Goal: Information Seeking & Learning: Check status

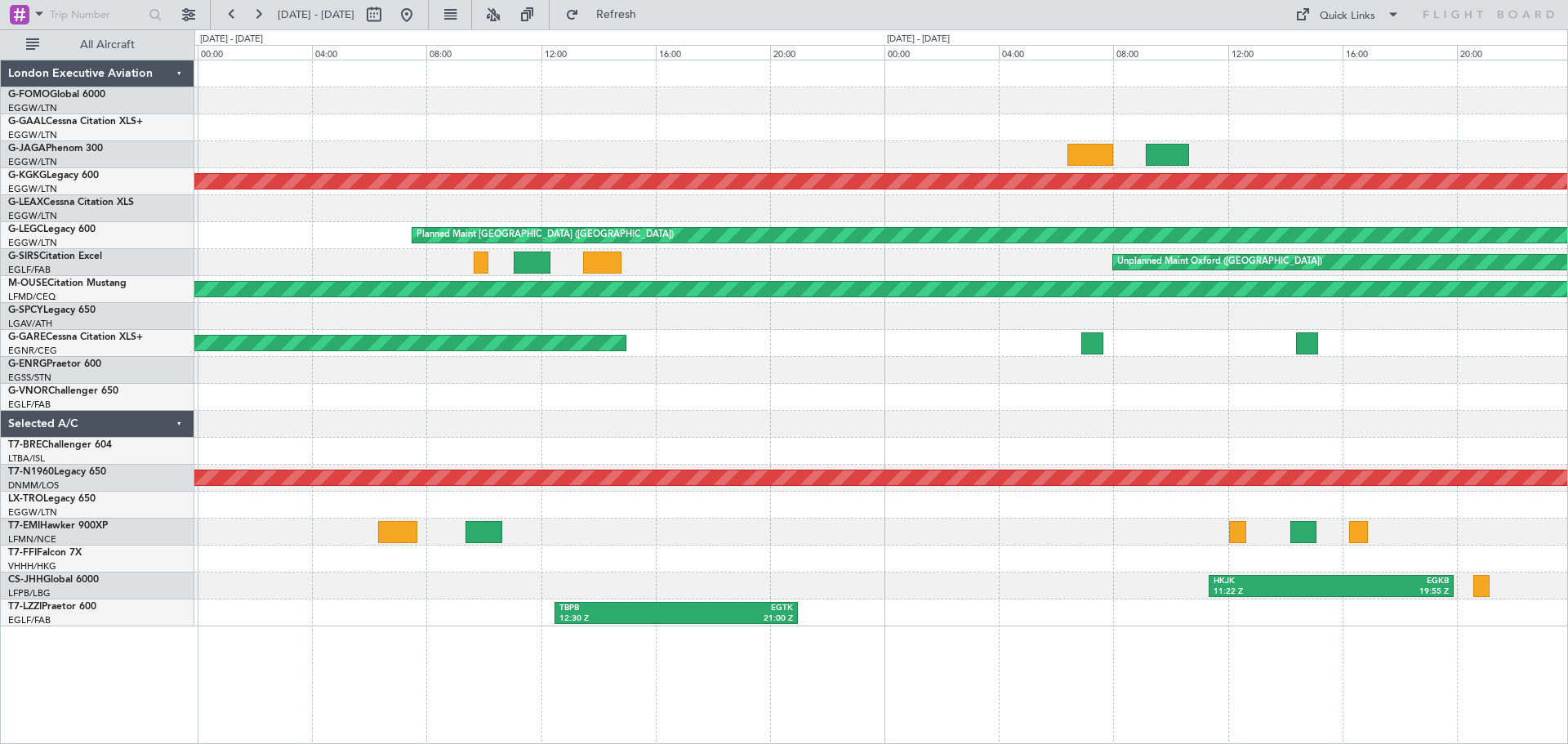
click at [811, 641] on div "AOG Maint [GEOGRAPHIC_DATA] (Ataturk) Planned Maint [GEOGRAPHIC_DATA] ([GEOGRAP…" at bounding box center [881, 401] width 1374 height 685
click at [387, 15] on button at bounding box center [374, 15] width 26 height 26
select select "8"
select select "2025"
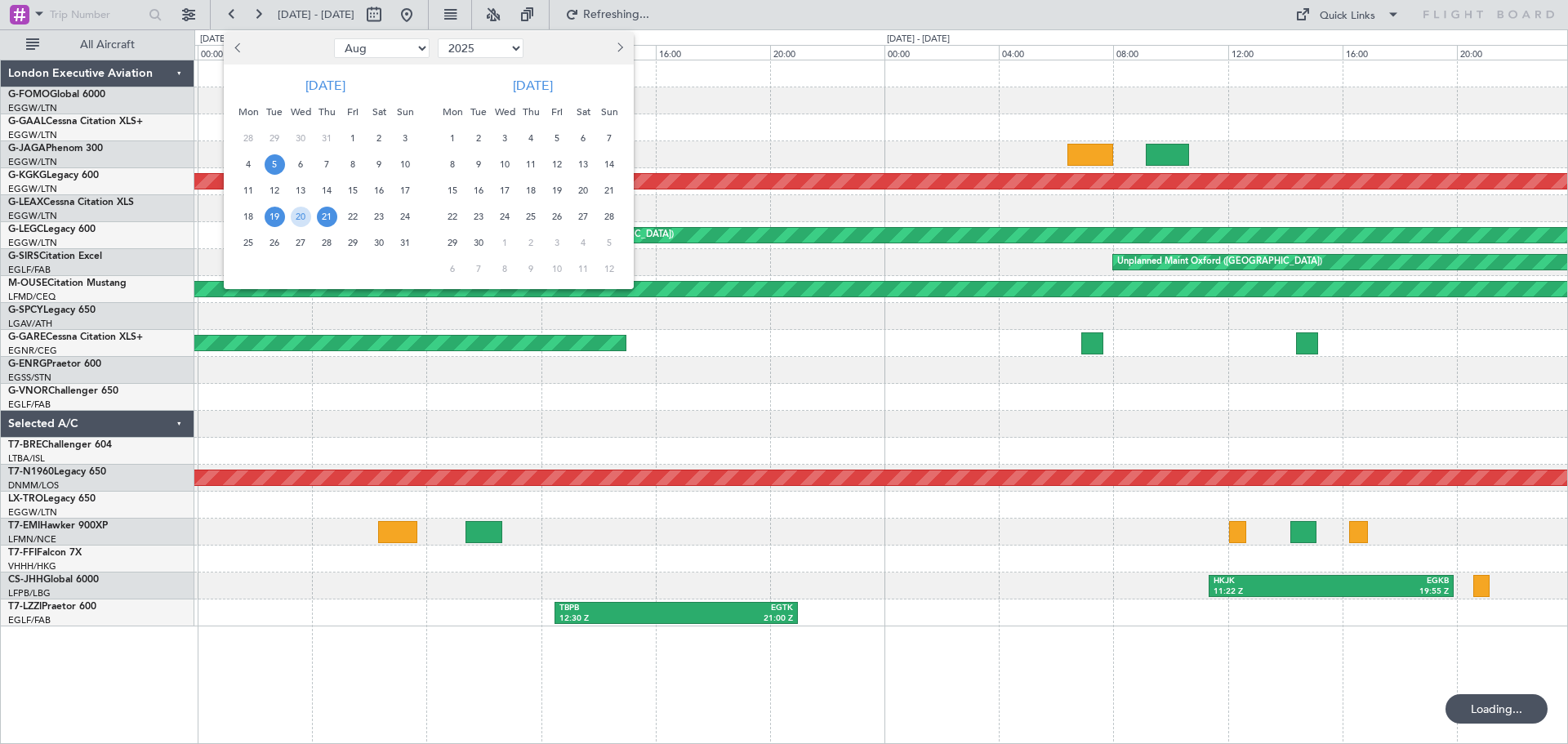
click at [272, 165] on span "5" at bounding box center [275, 164] width 20 height 20
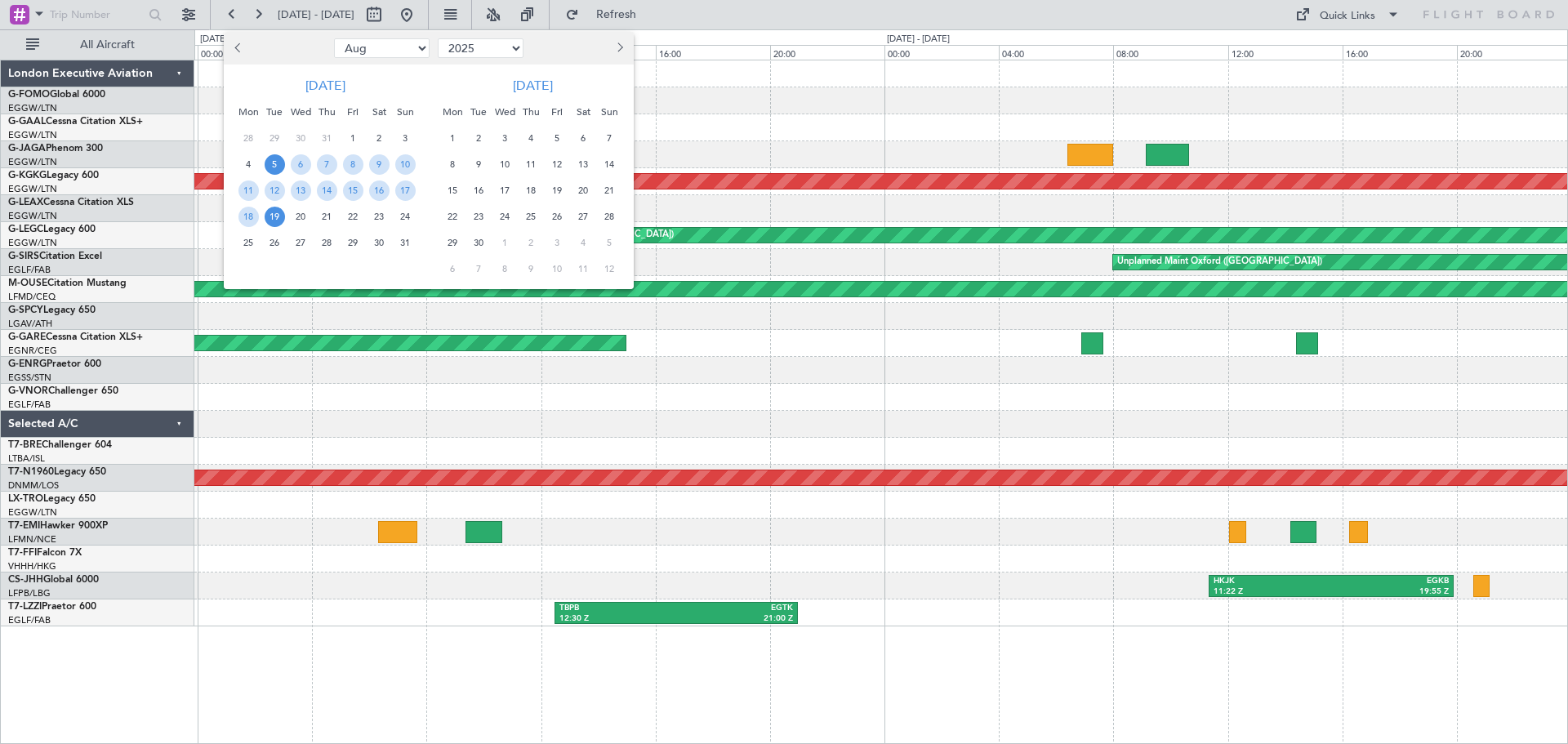
click at [276, 213] on span "19" at bounding box center [275, 217] width 20 height 20
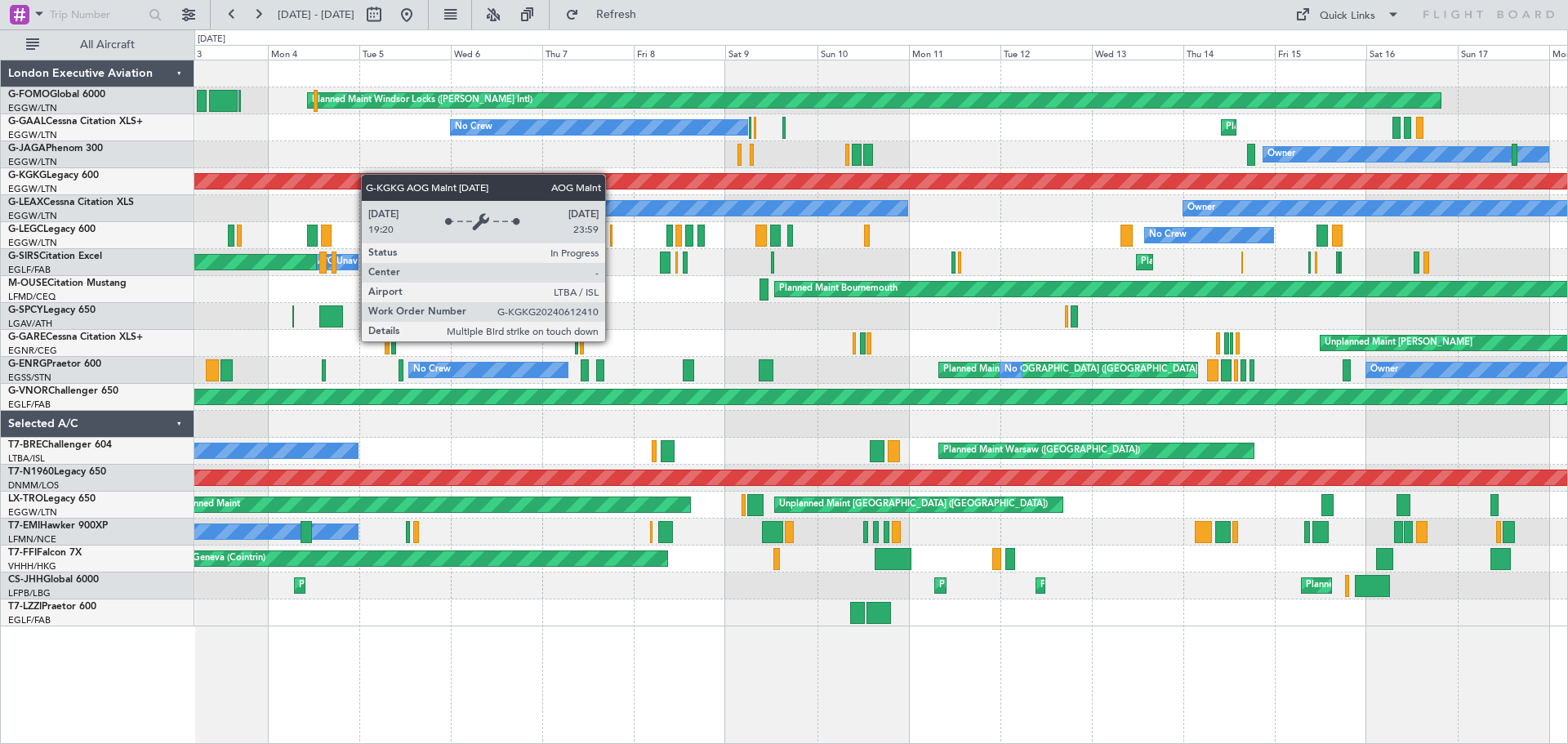
click at [373, 175] on div "Planned Maint Windsor Locks ([PERSON_NAME] Intl) Planned Maint [GEOGRAPHIC_DATA…" at bounding box center [881, 343] width 1373 height 566
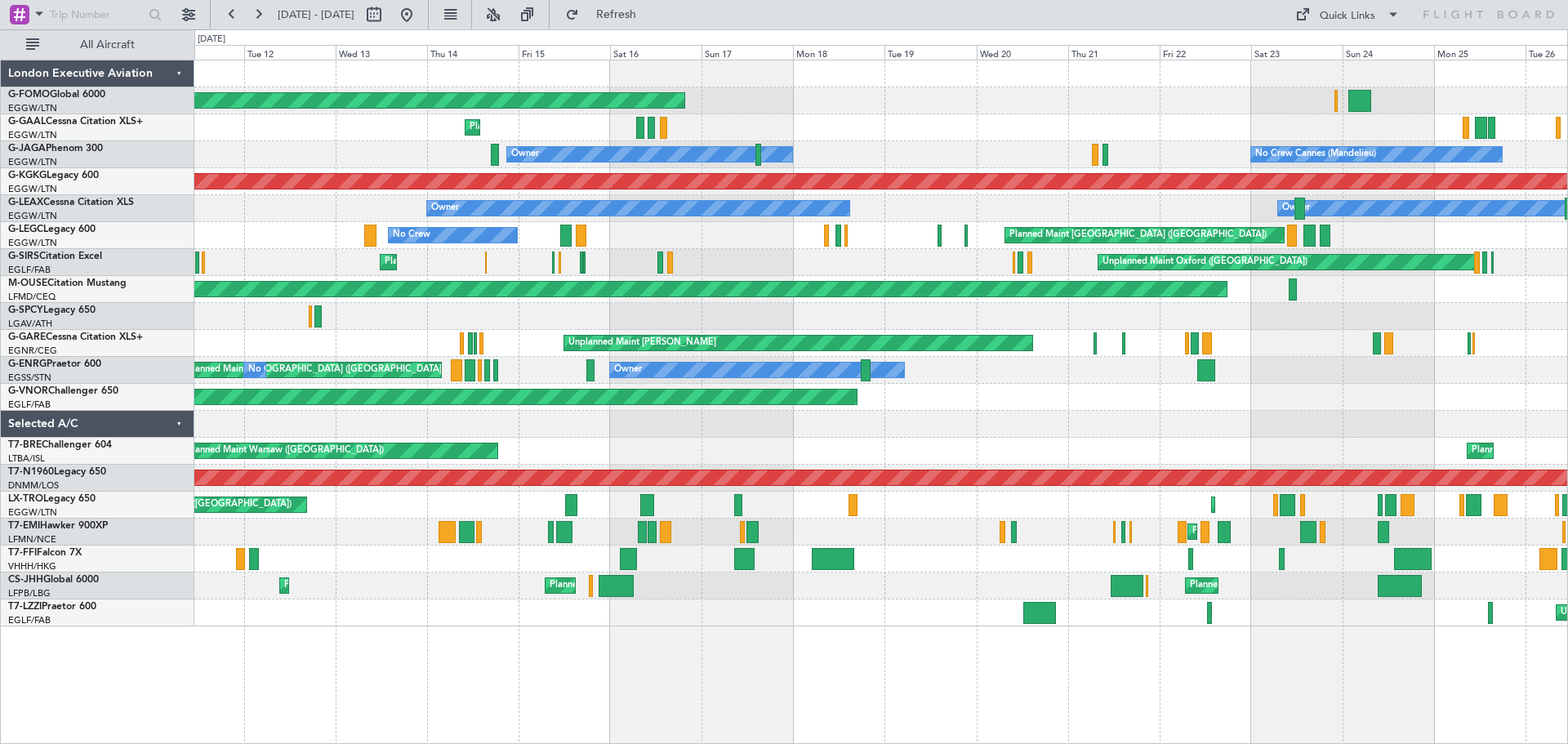
click at [735, 118] on div "Planned Maint Windsor Locks ([PERSON_NAME] Intl) Planned Maint Planned [GEOGRAP…" at bounding box center [881, 343] width 1373 height 566
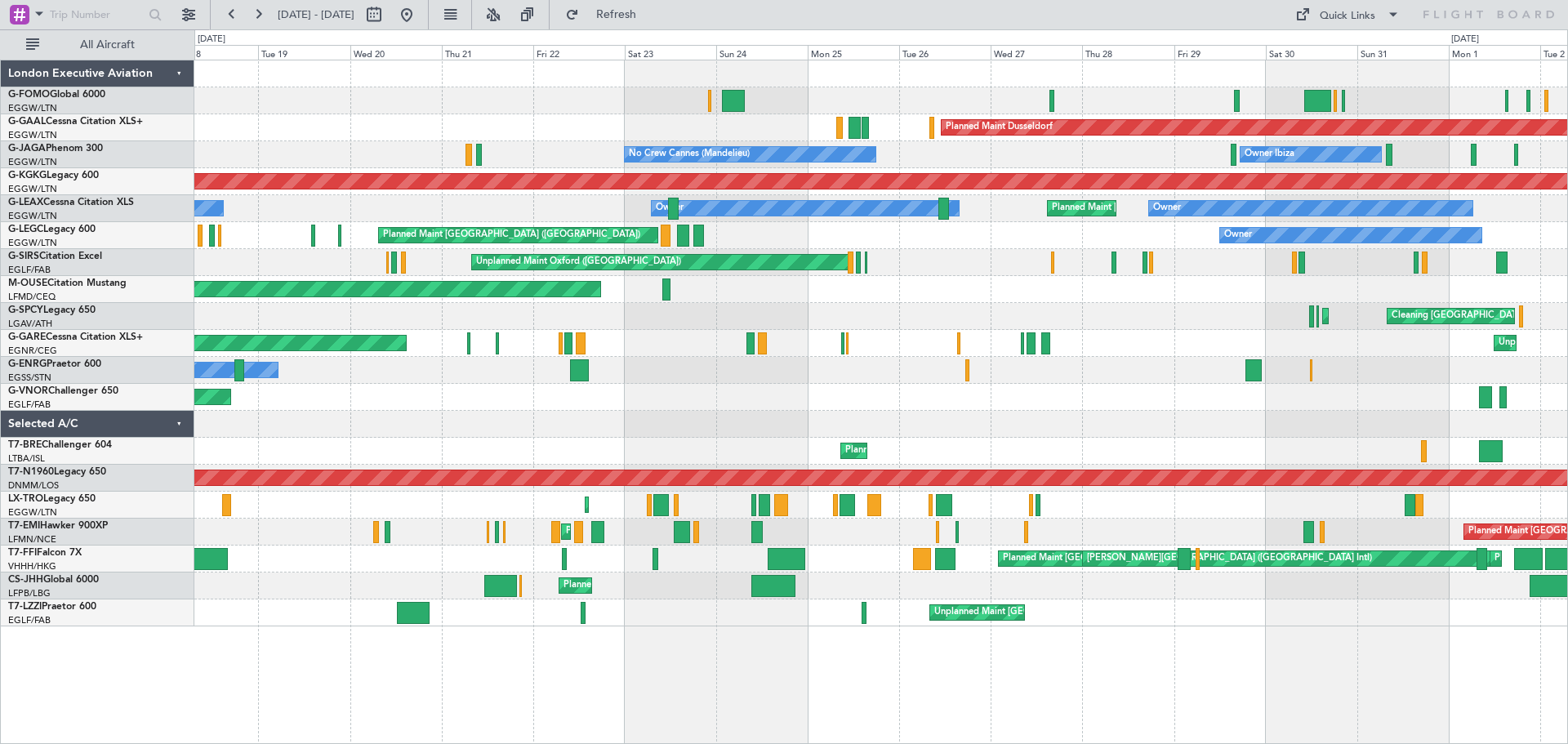
click at [656, 111] on div "Planned Maint [GEOGRAPHIC_DATA] ([GEOGRAPHIC_DATA]) Planned Maint Windsor Locks…" at bounding box center [881, 101] width 1373 height 27
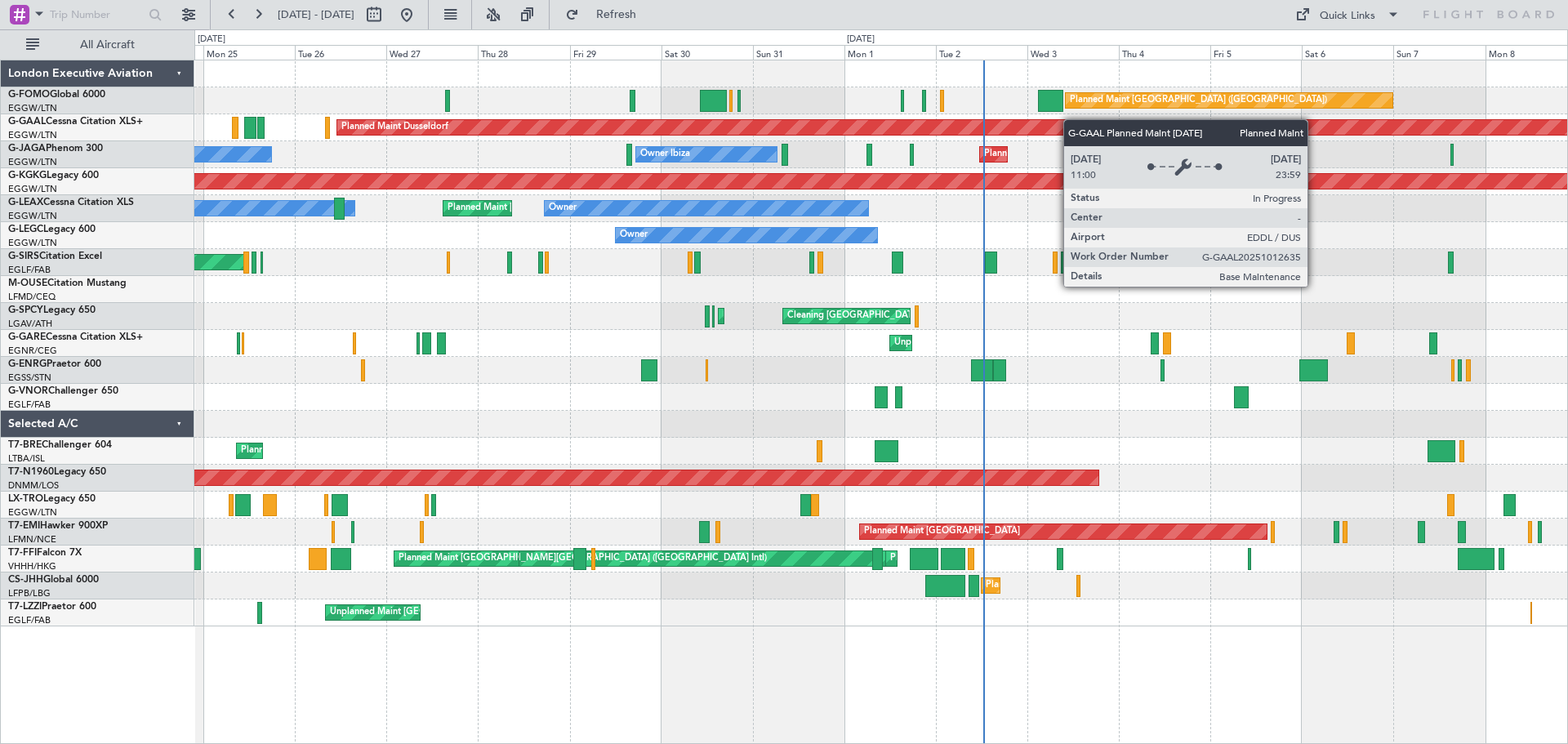
click at [995, 124] on div "Planned Maint [GEOGRAPHIC_DATA] ([GEOGRAPHIC_DATA]) Planned [GEOGRAPHIC_DATA] N…" at bounding box center [881, 343] width 1373 height 566
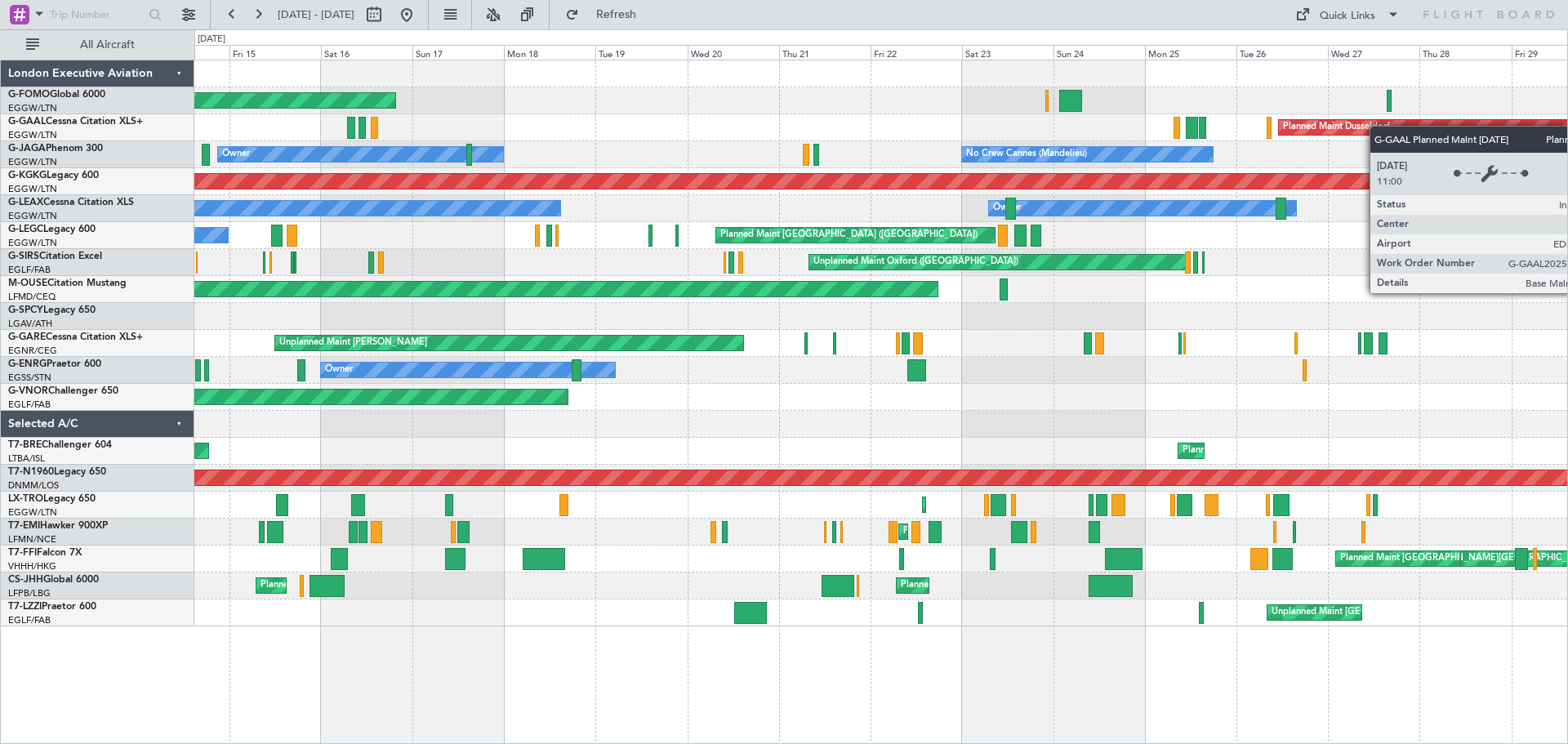
click at [1432, 133] on div "Planned Maint Windsor Locks ([PERSON_NAME] Intl) Planned [GEOGRAPHIC_DATA] Plan…" at bounding box center [881, 343] width 1373 height 566
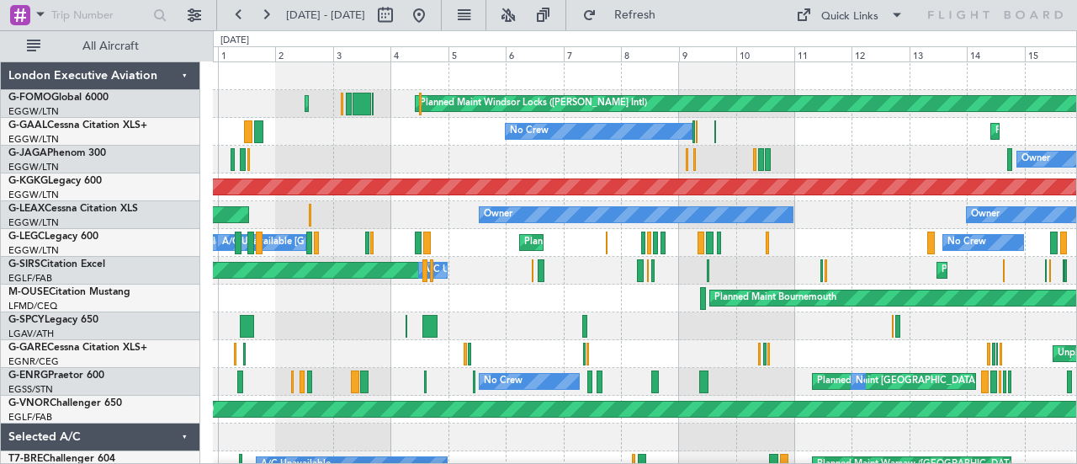
click at [326, 161] on div "Planned Maint Windsor Locks ([PERSON_NAME] Intl) Planned Maint [GEOGRAPHIC_DATA…" at bounding box center [645, 353] width 864 height 583
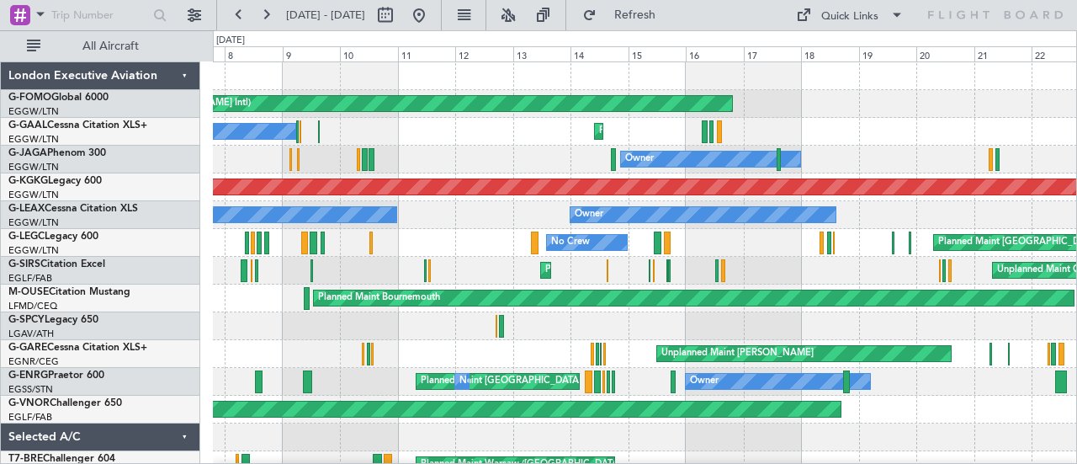
click at [390, 166] on div "Owner No Crew Cannes ([GEOGRAPHIC_DATA])" at bounding box center [645, 160] width 864 height 28
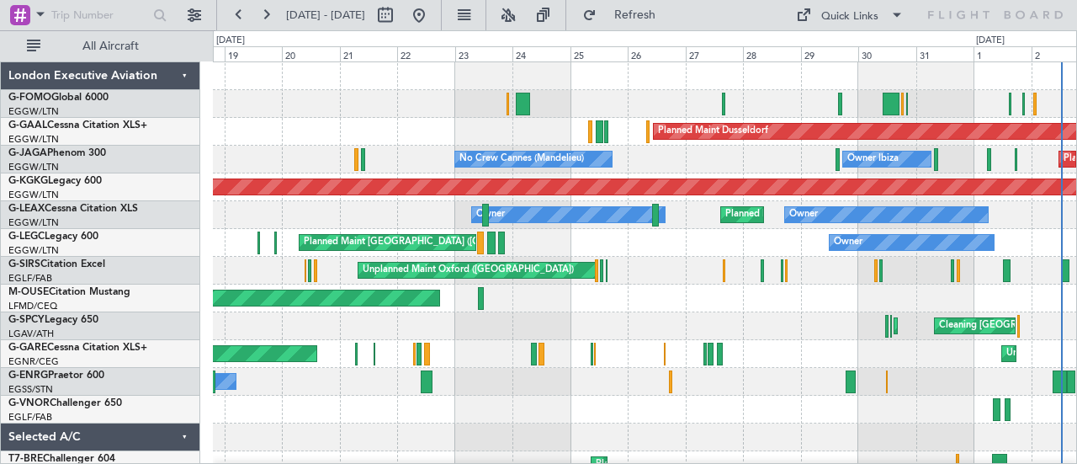
click at [315, 115] on div "Planned Maint [GEOGRAPHIC_DATA] ([GEOGRAPHIC_DATA]) Planned Maint Windsor Locks…" at bounding box center [645, 104] width 864 height 28
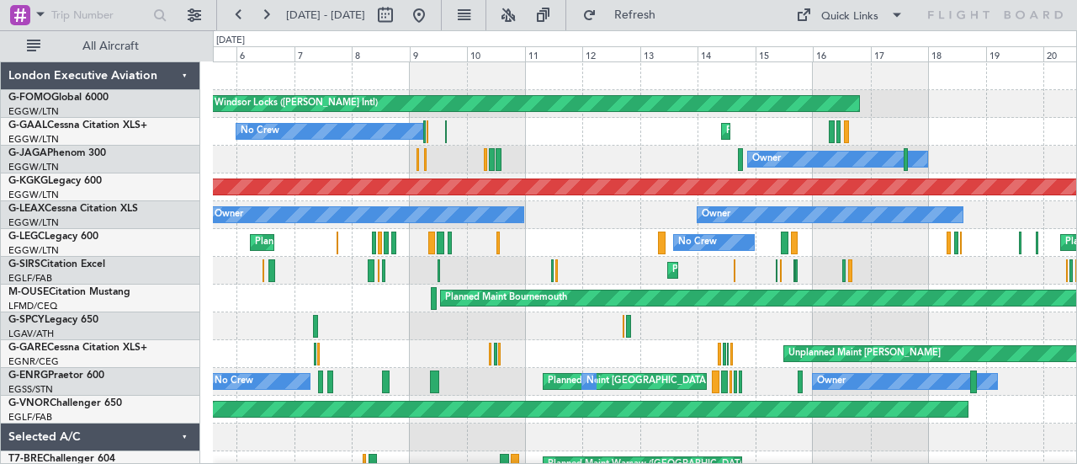
click at [1076, 130] on div "Planned Maint Windsor Locks ([PERSON_NAME] Intl) Planned Maint No Crew Owner No…" at bounding box center [538, 246] width 1077 height 433
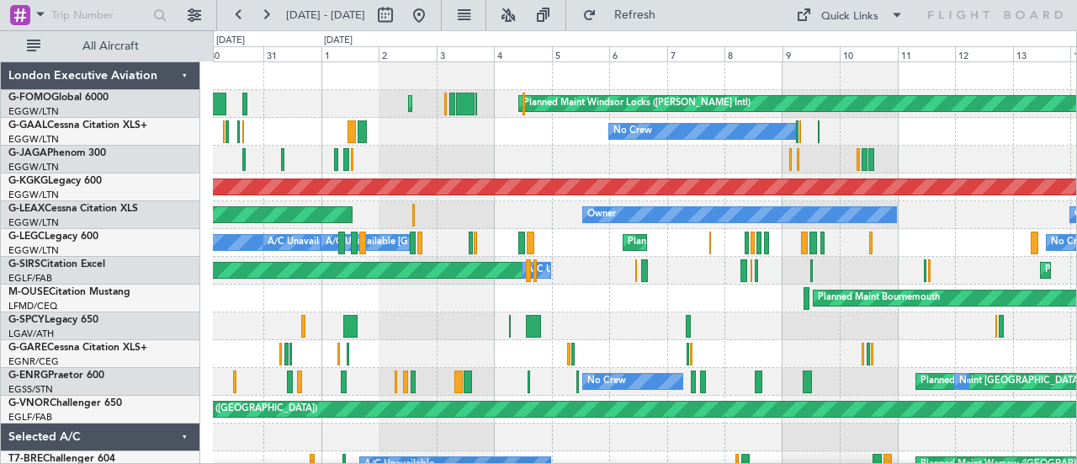
click at [547, 127] on div "No Crew Unplanned Maint [GEOGRAPHIC_DATA] ([GEOGRAPHIC_DATA]) A/C Unavailable P…" at bounding box center [645, 132] width 864 height 28
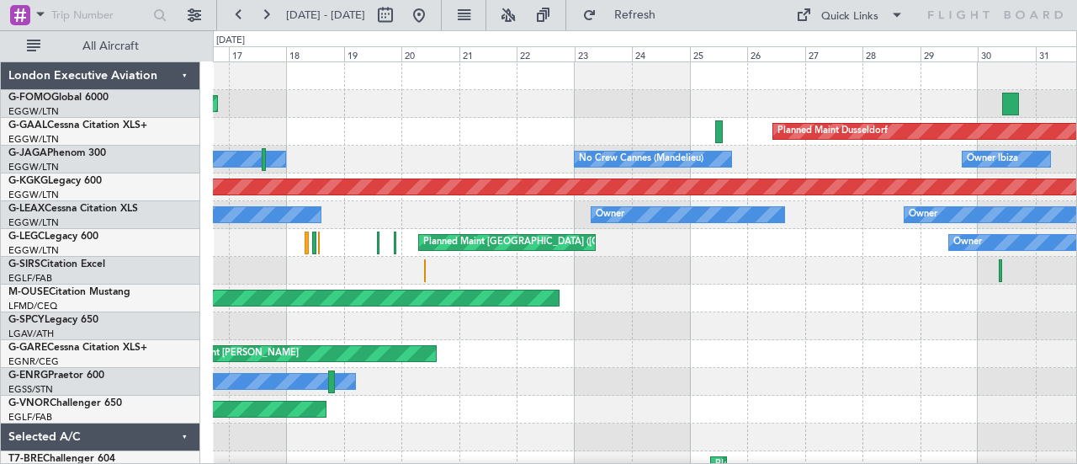
click at [407, 172] on div "Planned Maint Windsor Locks ([PERSON_NAME] Intl) Planned Maint [GEOGRAPHIC_DATA…" at bounding box center [645, 353] width 864 height 583
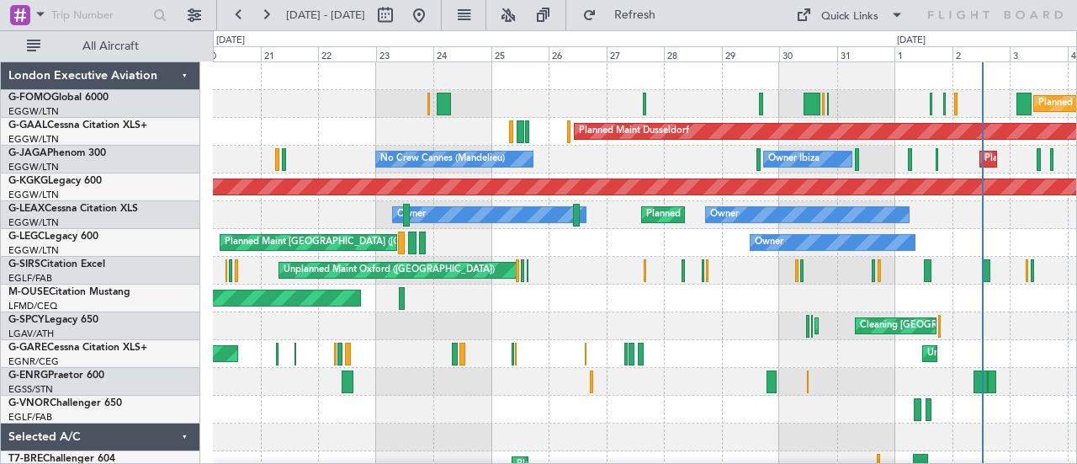
click at [829, 107] on div "Planned Maint [GEOGRAPHIC_DATA] ([GEOGRAPHIC_DATA]) Planned Maint Windsor Locks…" at bounding box center [645, 104] width 864 height 28
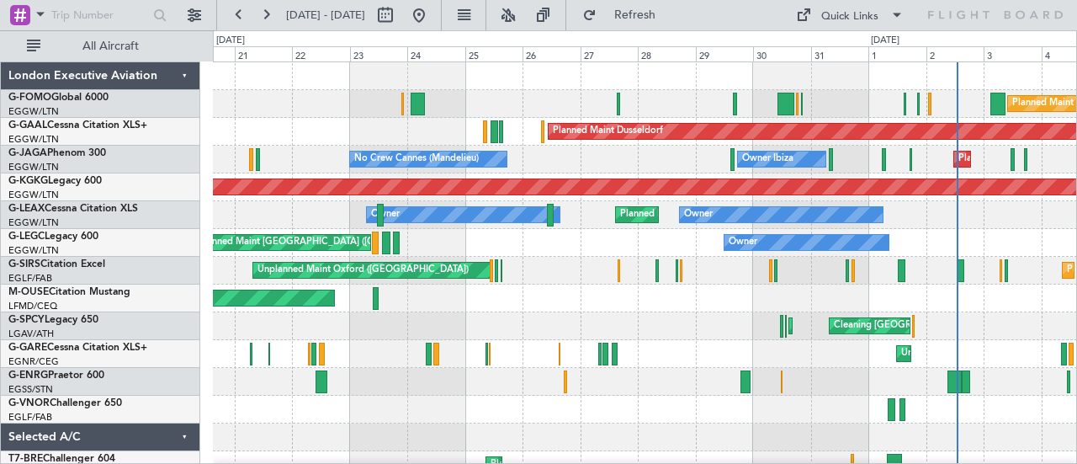
click at [273, 101] on div "Planned Maint [GEOGRAPHIC_DATA] ([GEOGRAPHIC_DATA])" at bounding box center [645, 104] width 864 height 28
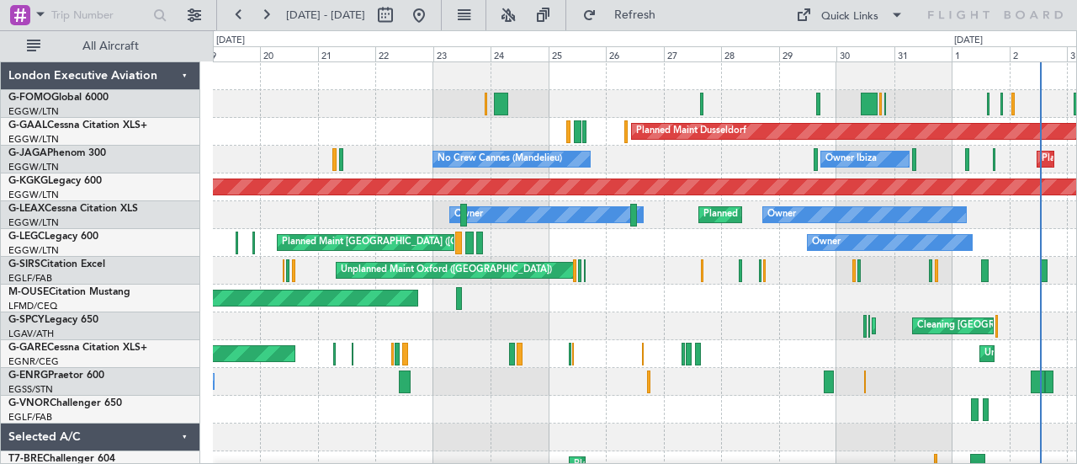
click at [363, 149] on div "Planned Maint [GEOGRAPHIC_DATA] ([GEOGRAPHIC_DATA]) Planned Maint Windsor Locks…" at bounding box center [645, 353] width 864 height 583
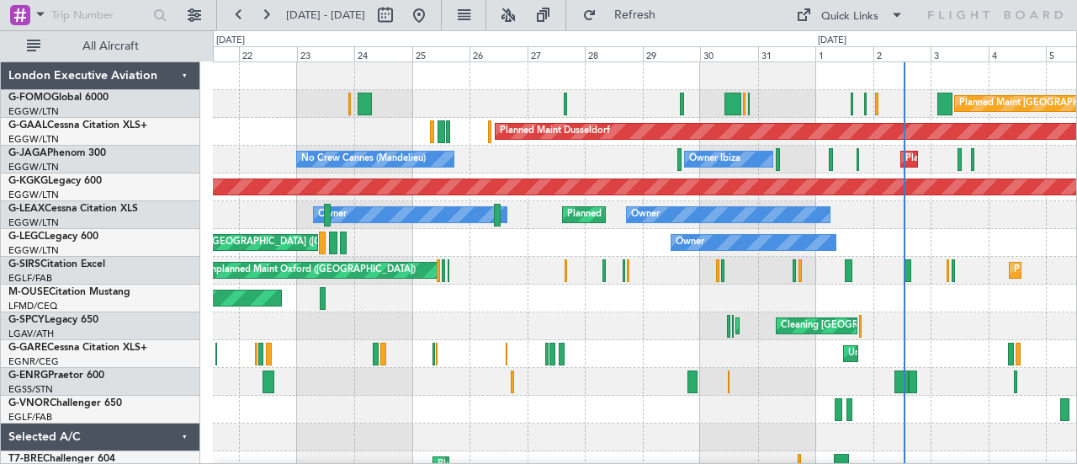
click at [691, 108] on div "Planned Maint [GEOGRAPHIC_DATA] ([GEOGRAPHIC_DATA])" at bounding box center [645, 104] width 864 height 28
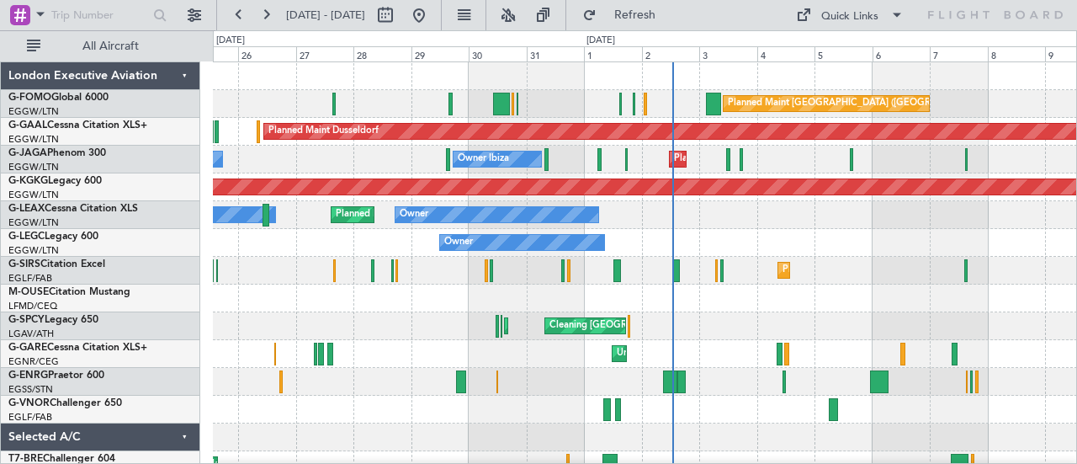
click at [551, 108] on div "Planned Maint [GEOGRAPHIC_DATA] ([GEOGRAPHIC_DATA])" at bounding box center [645, 104] width 864 height 28
